Goal: Transaction & Acquisition: Purchase product/service

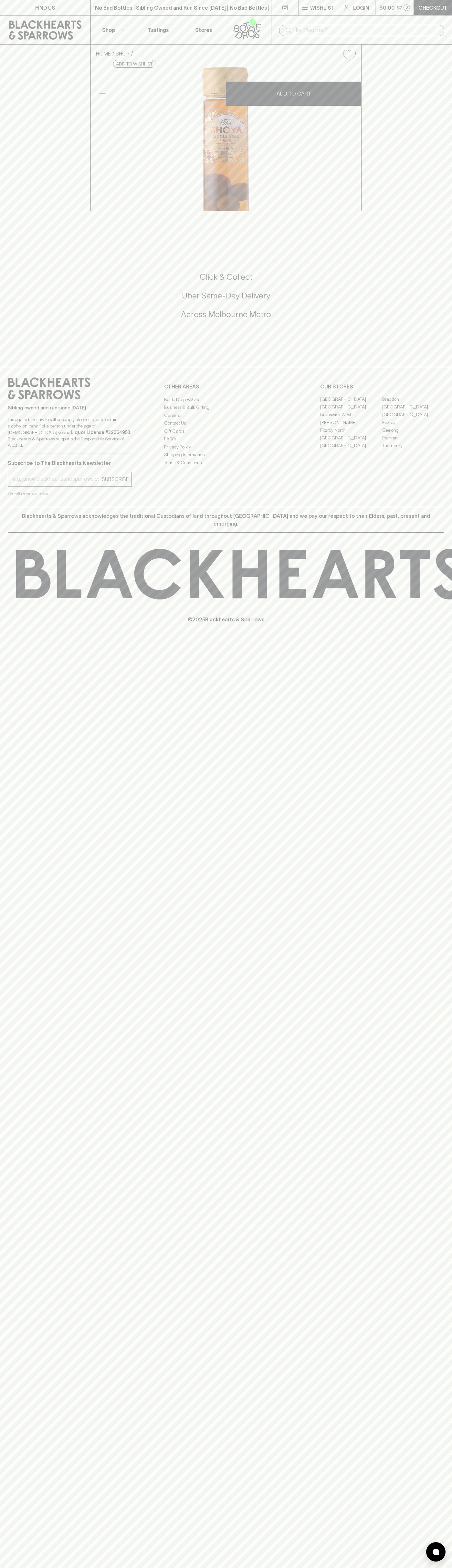
click at [121, 29] on icon "button" at bounding box center [124, 30] width 7 height 3
click at [451, 1431] on div at bounding box center [226, 784] width 452 height 1568
click at [84, 1567] on html "FIND US | No Bad Bottles | Sibling Owned and Run Since [DATE] | No Bad Bottles …" at bounding box center [226, 784] width 452 height 1568
click at [20, 1328] on div at bounding box center [226, 784] width 452 height 1568
